Goal: Task Accomplishment & Management: Use online tool/utility

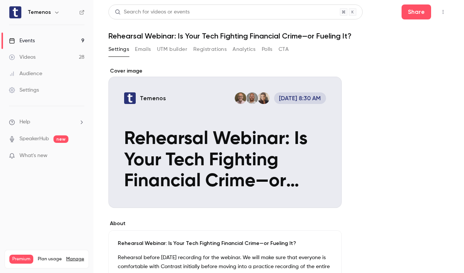
click at [42, 36] on link "Events 9" at bounding box center [46, 41] width 93 height 16
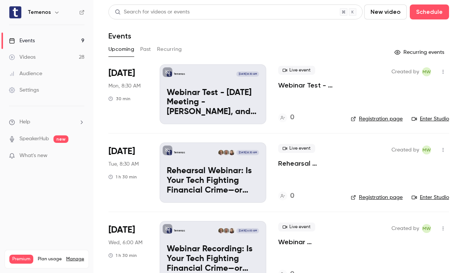
click at [231, 85] on div "Temenos [DATE] 8:30 AM Webinar Test - [DATE] Meeting - [PERSON_NAME], and [PERS…" at bounding box center [213, 94] width 107 height 60
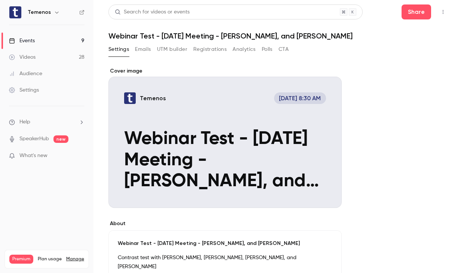
click at [148, 86] on div "Cover image" at bounding box center [224, 137] width 233 height 141
click at [0, 0] on input "Temenos [DATE] 8:30 AM Webinar Test - [DATE] Meeting - [PERSON_NAME], and [PERS…" at bounding box center [0, 0] width 0 height 0
click at [32, 40] on div "Events" at bounding box center [22, 40] width 26 height 7
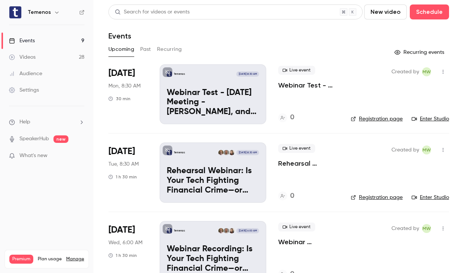
click at [426, 119] on link "Enter Studio" at bounding box center [430, 118] width 37 height 7
